Goal: Information Seeking & Learning: Learn about a topic

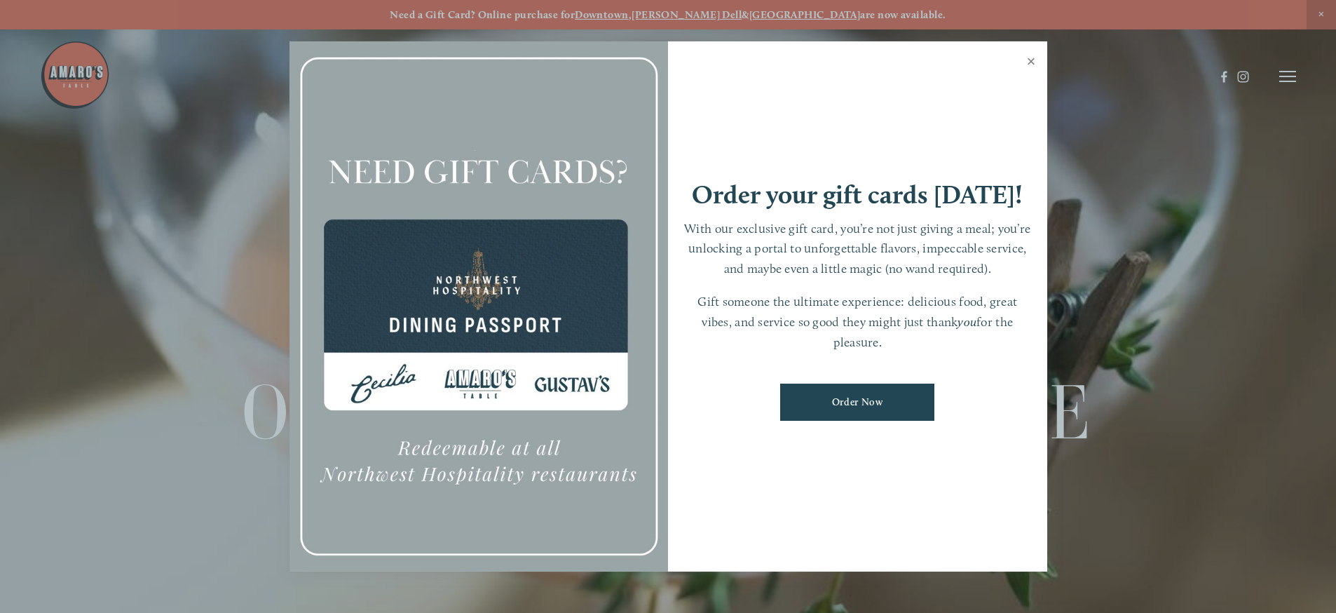
click at [1036, 60] on link "Close" at bounding box center [1031, 62] width 27 height 39
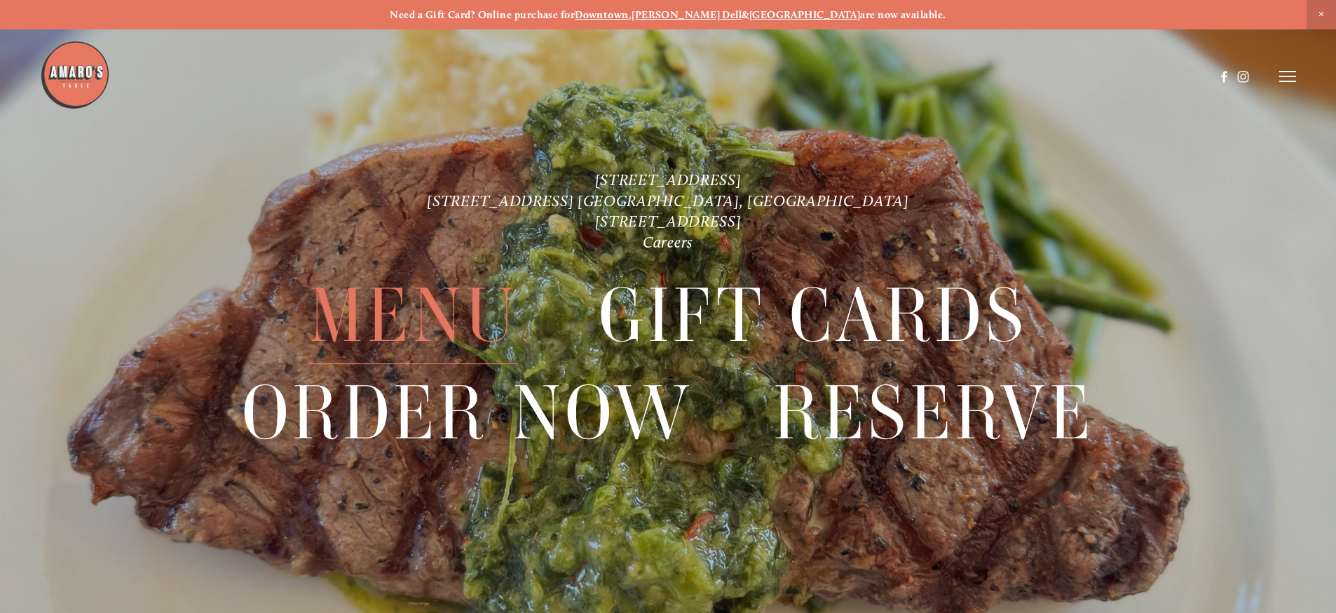
click at [464, 315] on span "Menu" at bounding box center [413, 315] width 209 height 97
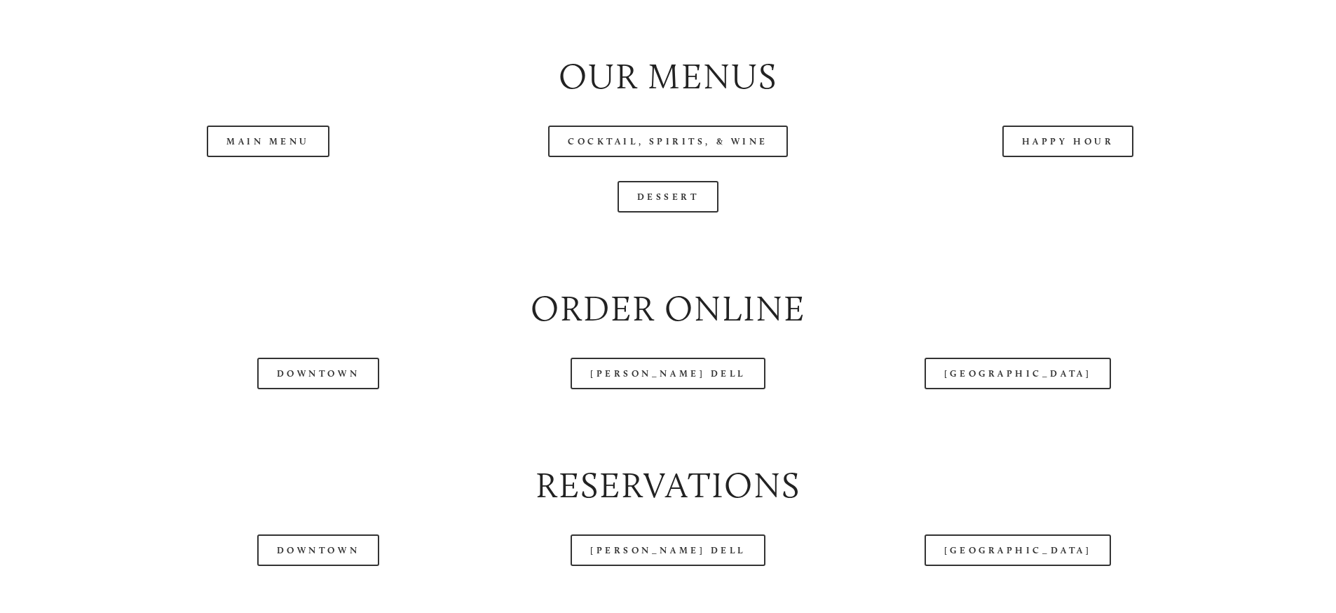
scroll to position [1613, 0]
click at [297, 156] on link "Main Menu" at bounding box center [268, 140] width 123 height 32
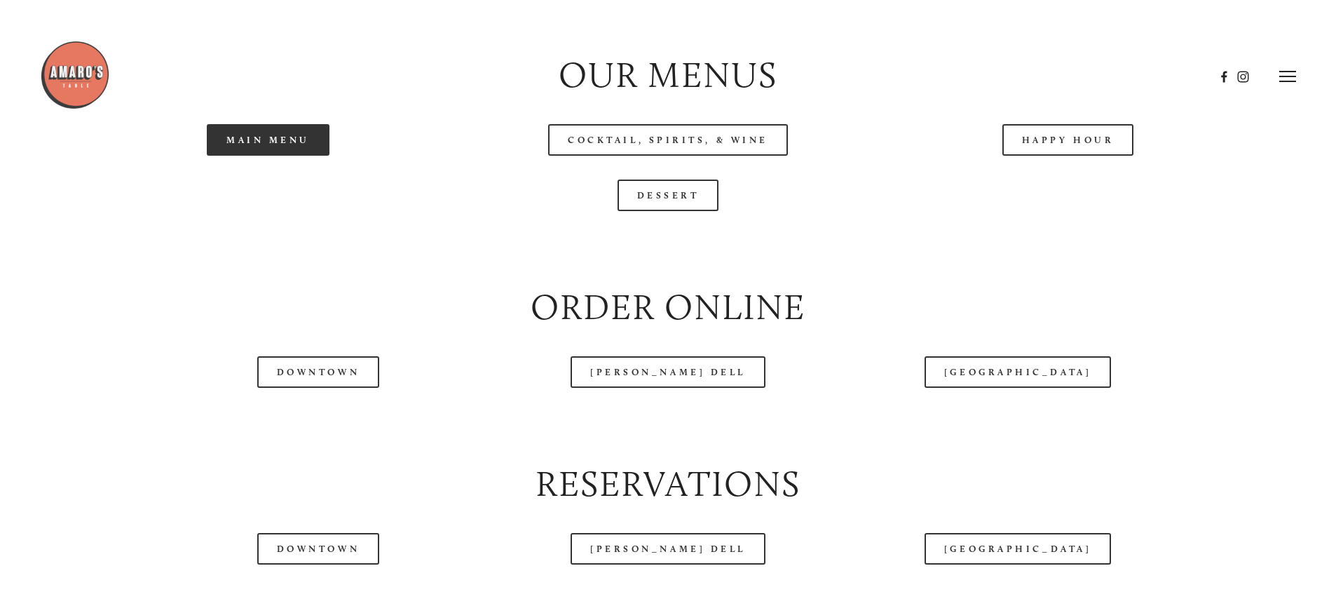
click at [316, 156] on link "Main Menu" at bounding box center [268, 140] width 123 height 32
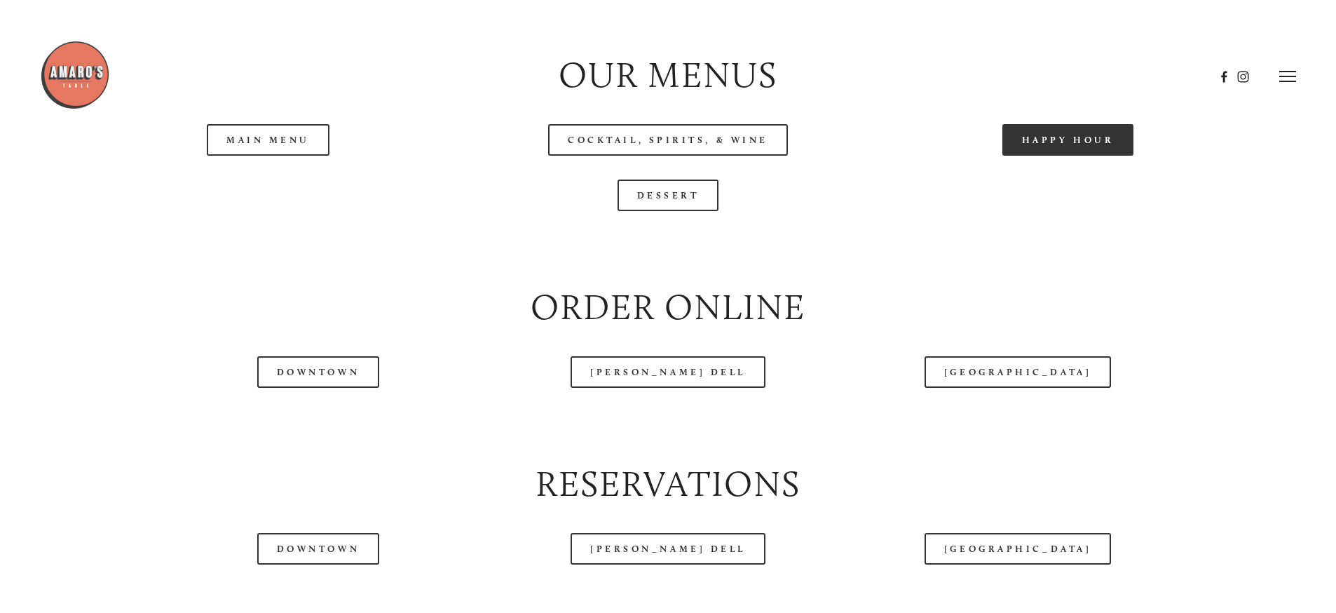
click at [1054, 156] on link "Happy Hour" at bounding box center [1069, 140] width 132 height 32
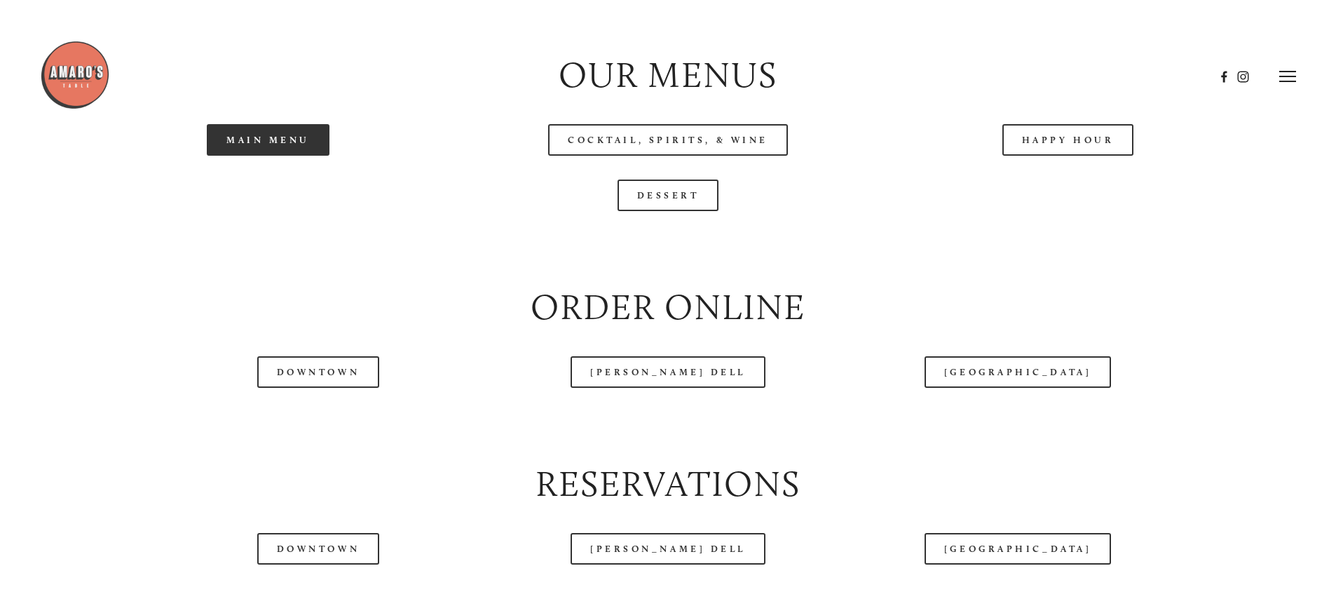
click at [268, 156] on link "Main Menu" at bounding box center [268, 140] width 123 height 32
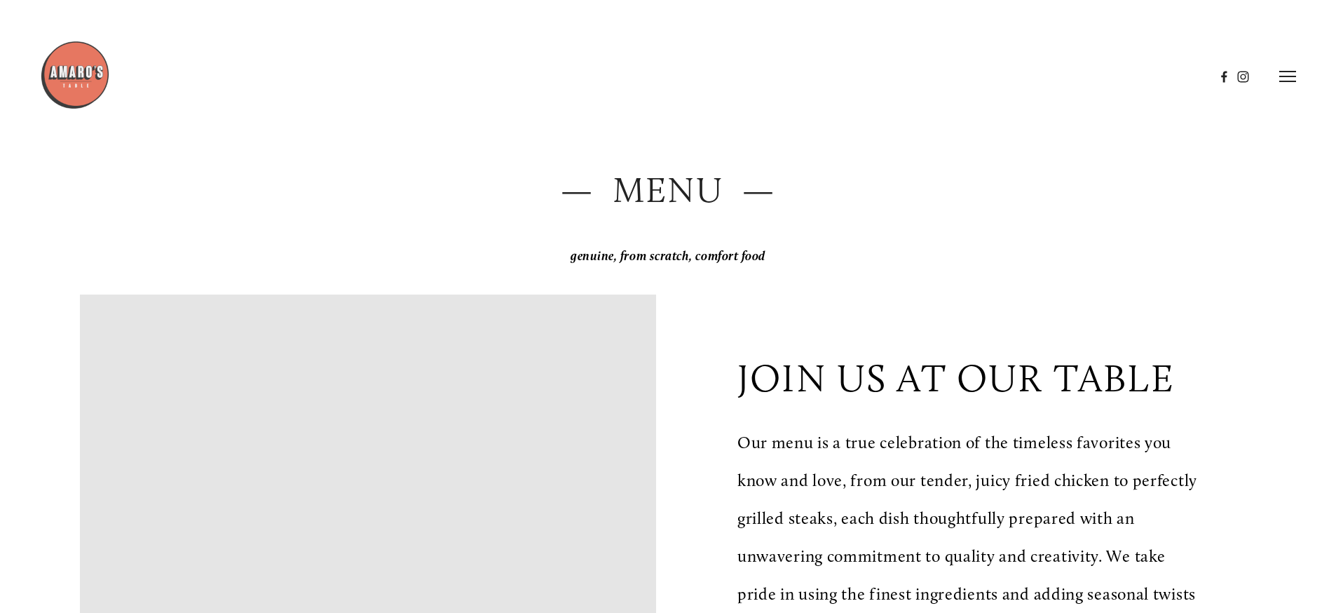
scroll to position [0, 0]
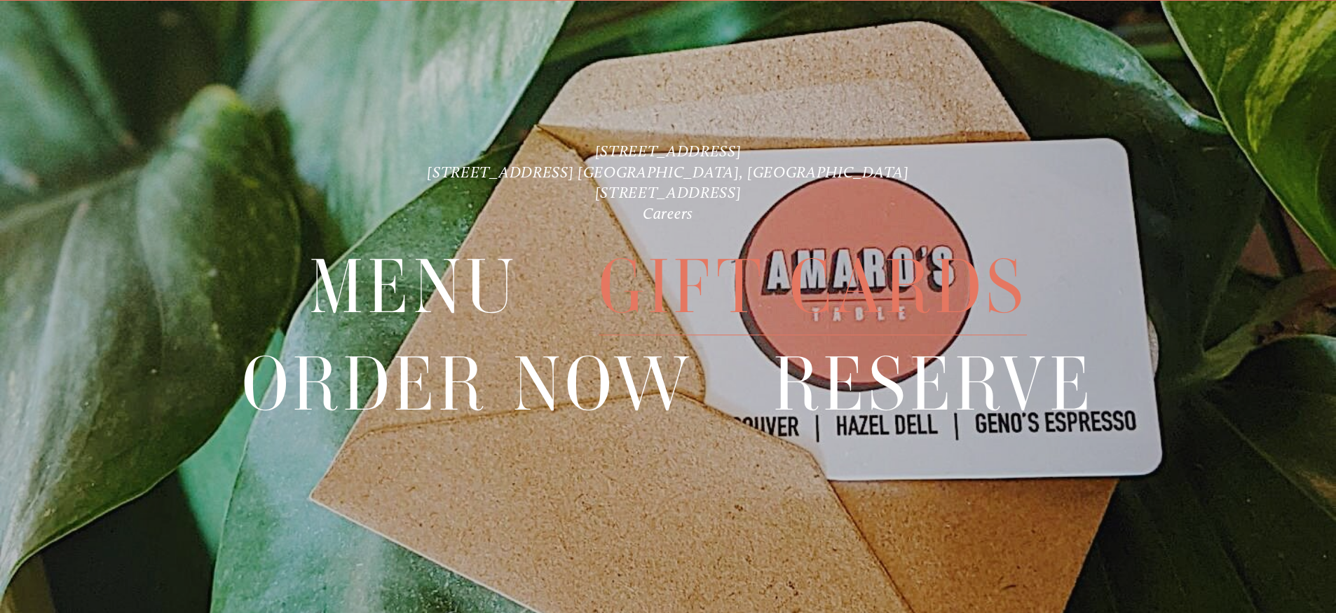
scroll to position [29, 0]
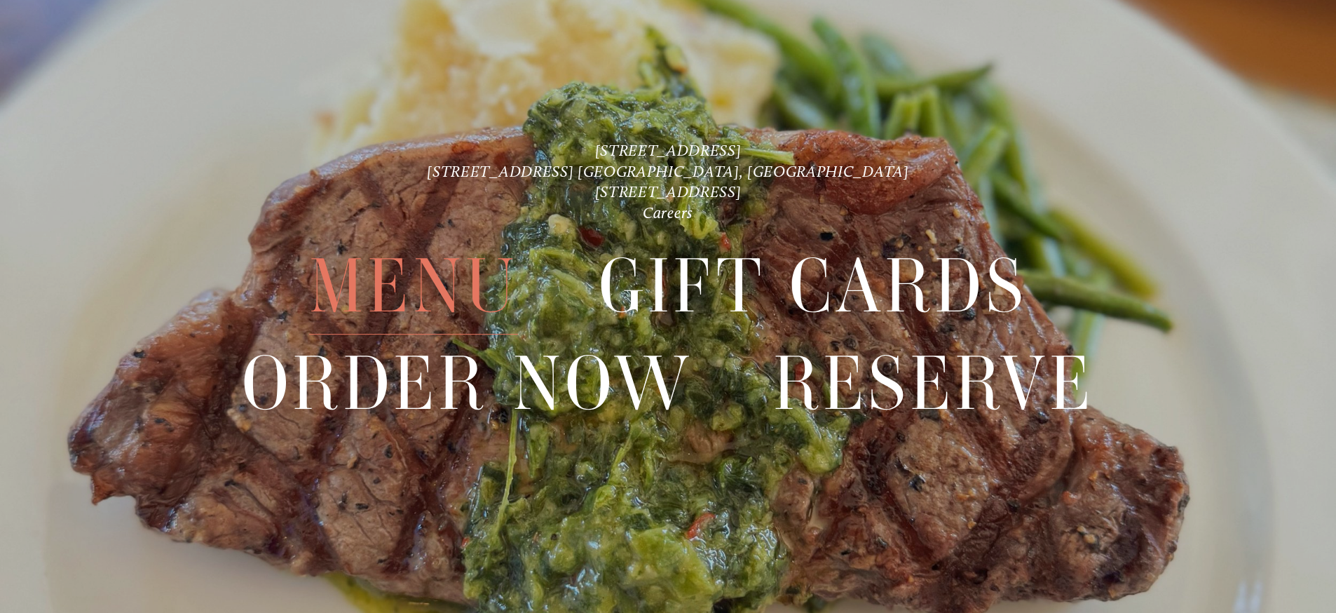
click at [449, 305] on span "Menu" at bounding box center [413, 286] width 209 height 97
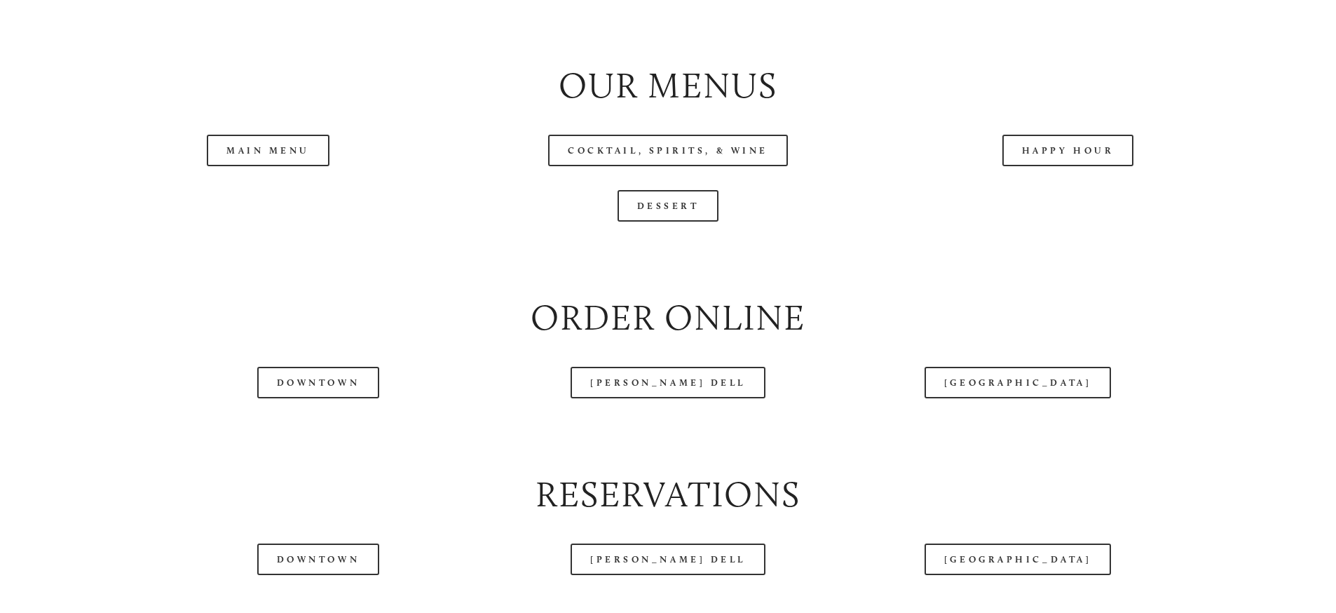
scroll to position [1613, 0]
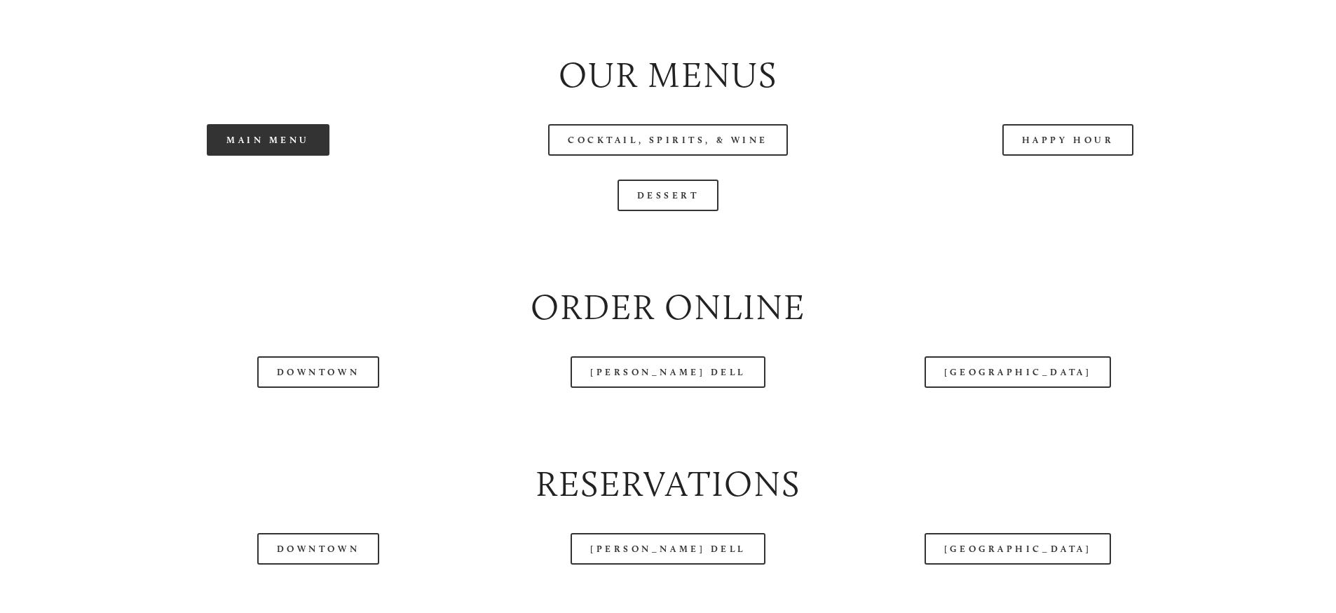
click at [315, 156] on link "Main Menu" at bounding box center [268, 140] width 123 height 32
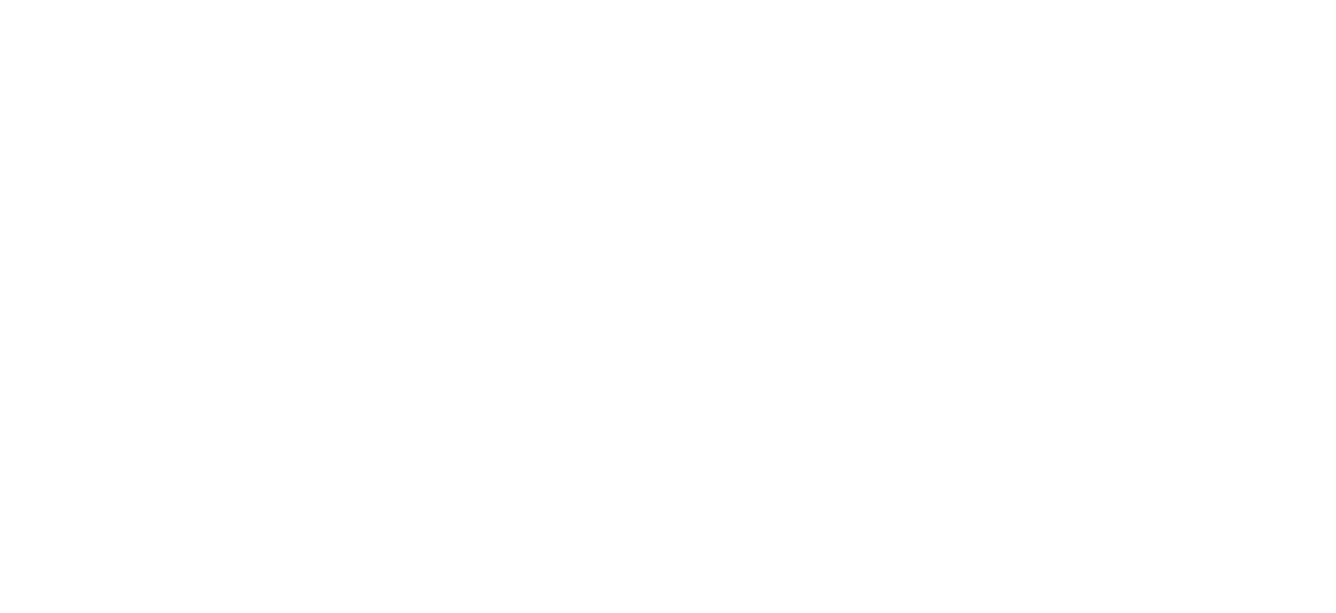
scroll to position [29, 0]
